Goal: Book appointment/travel/reservation

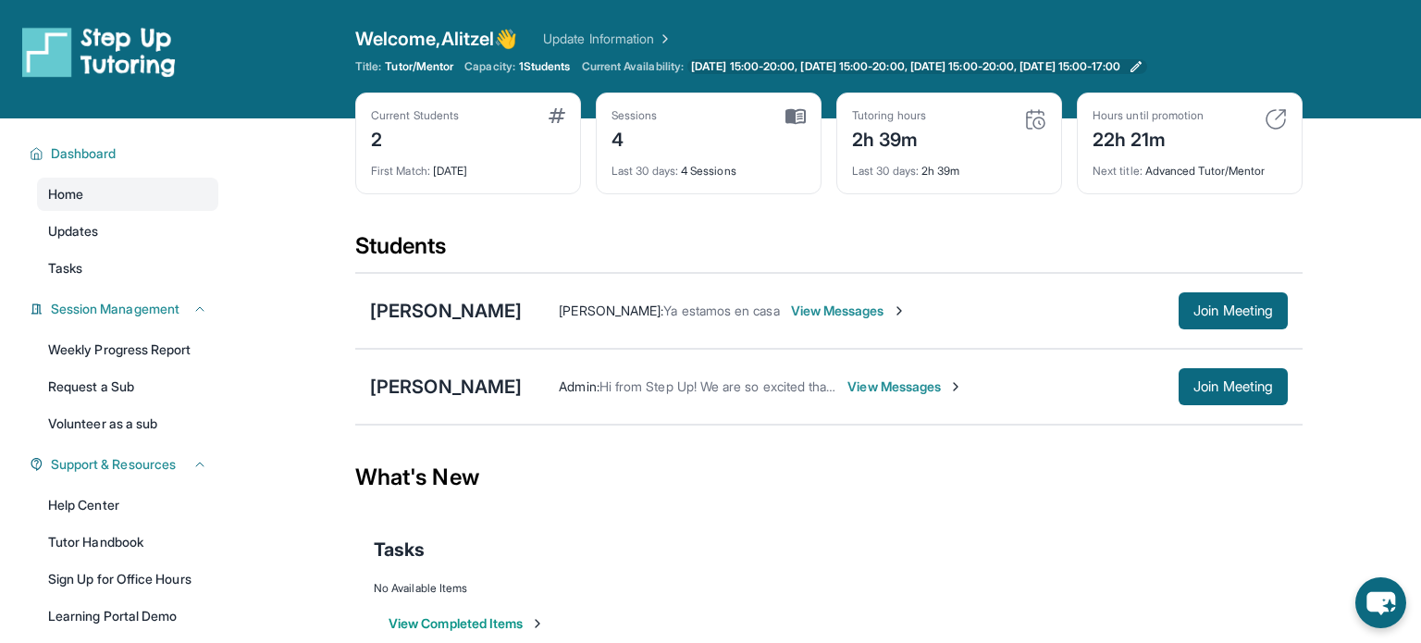
click at [744, 65] on span "[DATE] 15:00-20:00, [DATE] 15:00-20:00, [DATE] 15:00-20:00, [DATE] 15:00-17:00" at bounding box center [905, 66] width 429 height 15
